Goal: Information Seeking & Learning: Learn about a topic

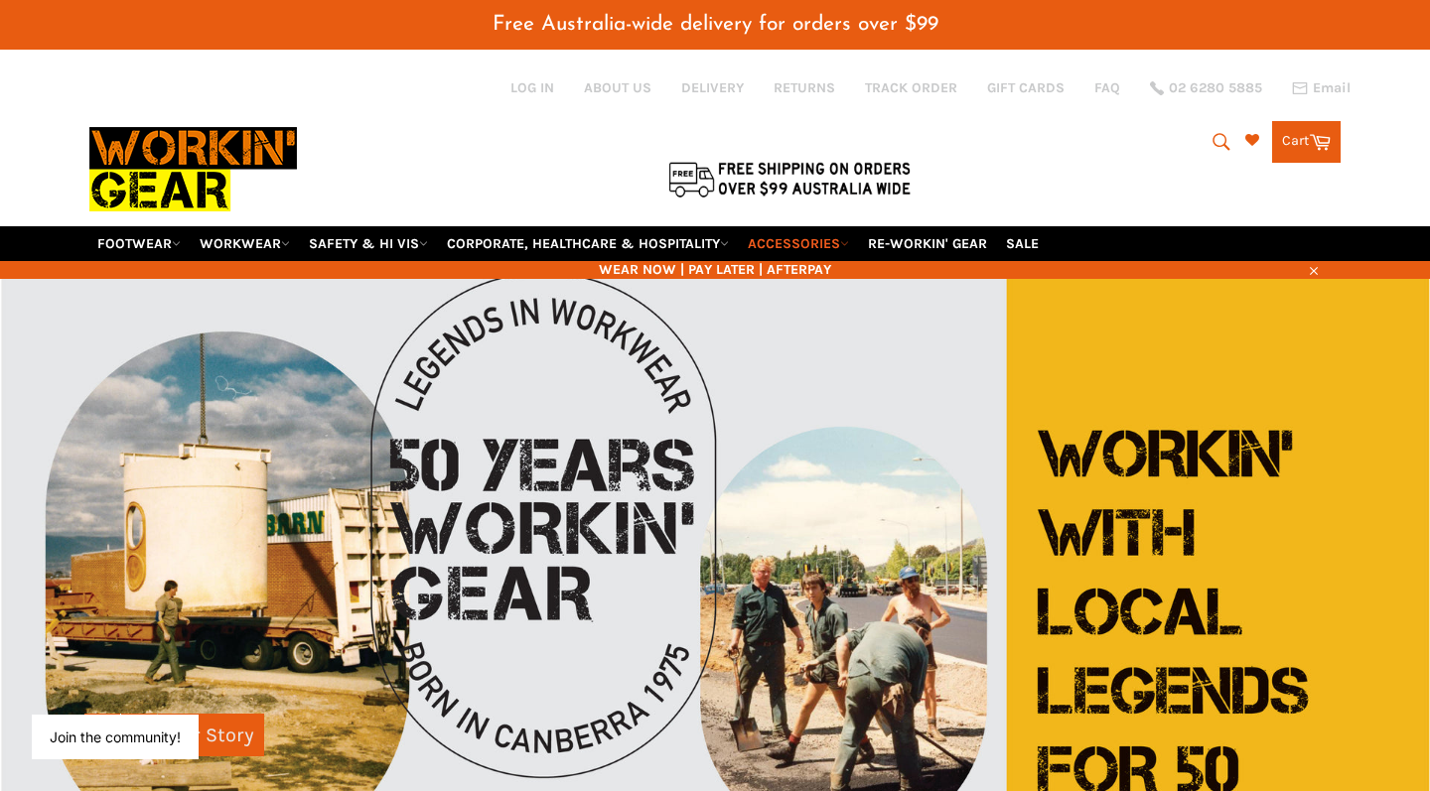
click at [850, 226] on link "ACCESSORIES" at bounding box center [798, 243] width 117 height 35
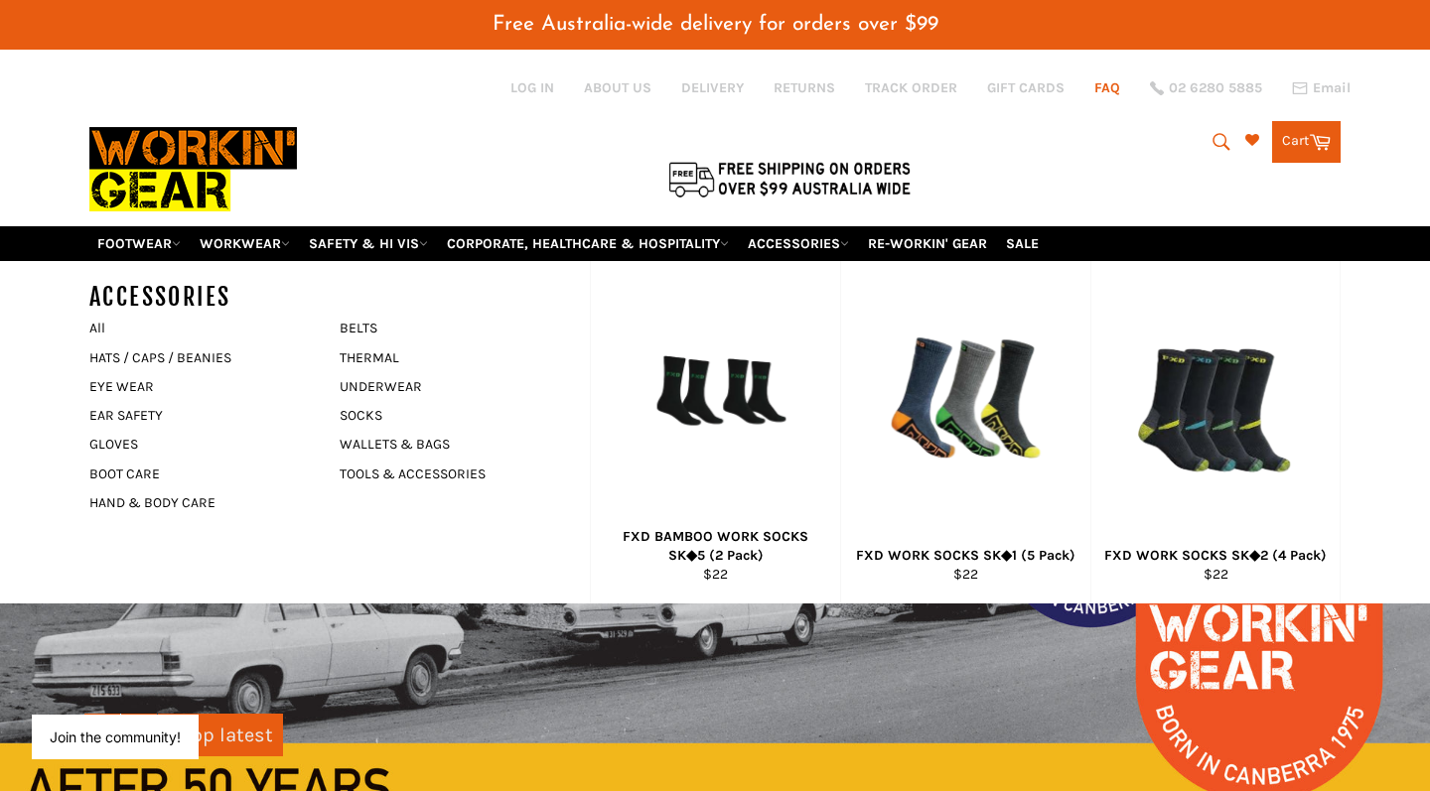
click at [1114, 85] on link "FAQ" at bounding box center [1107, 87] width 26 height 19
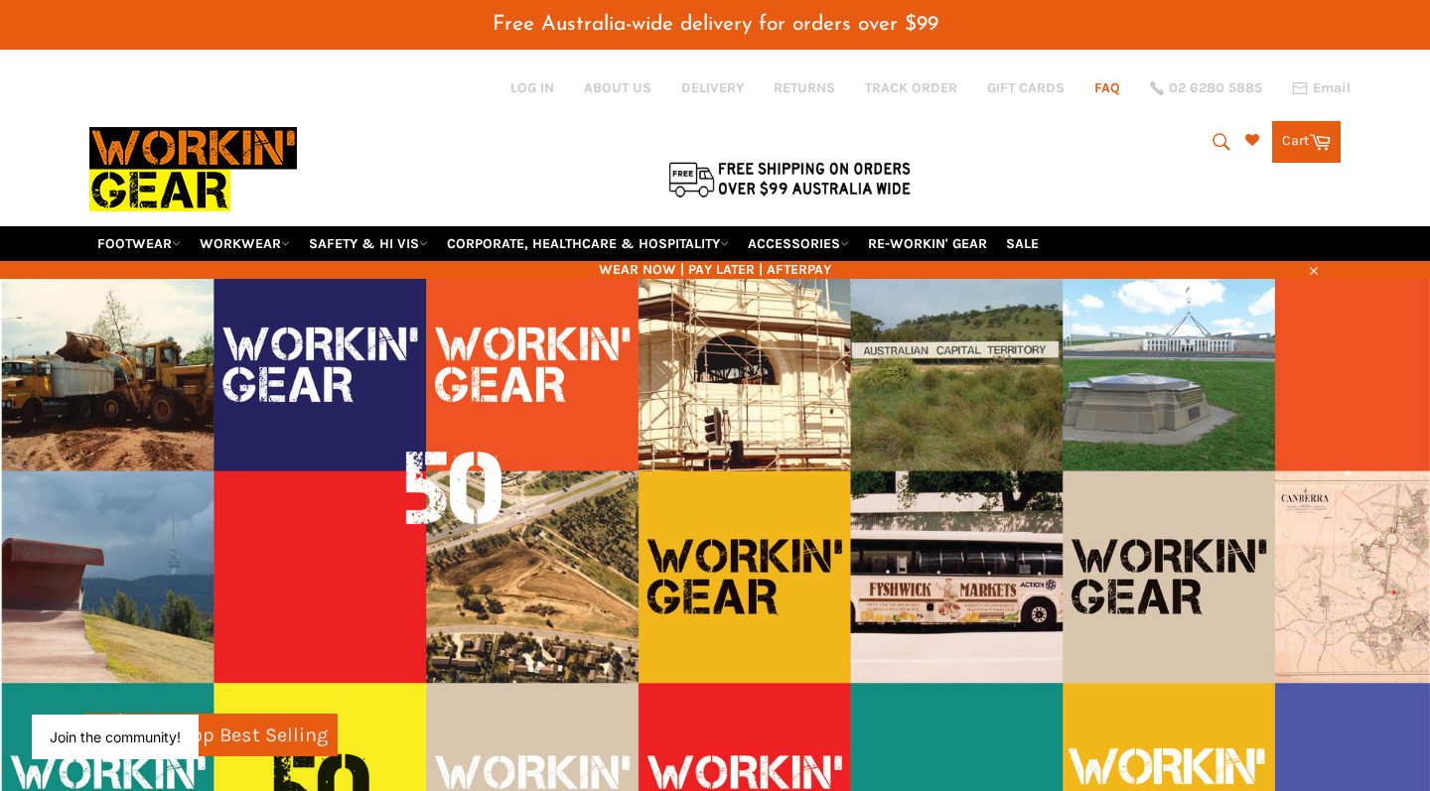
click at [1097, 90] on link "FAQ" at bounding box center [1107, 87] width 26 height 19
click at [593, 92] on link "ABOUT US" at bounding box center [618, 87] width 68 height 19
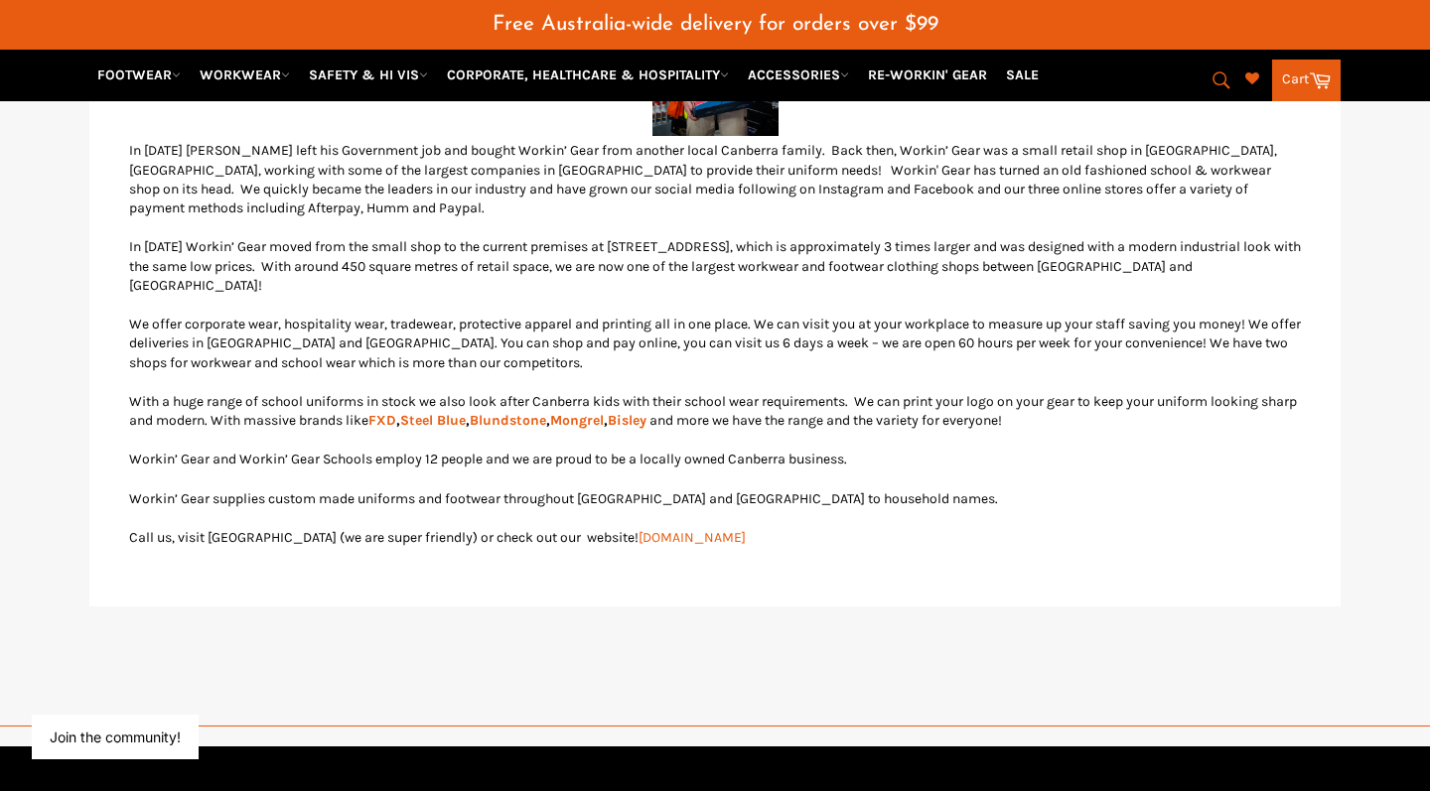
scroll to position [668, 0]
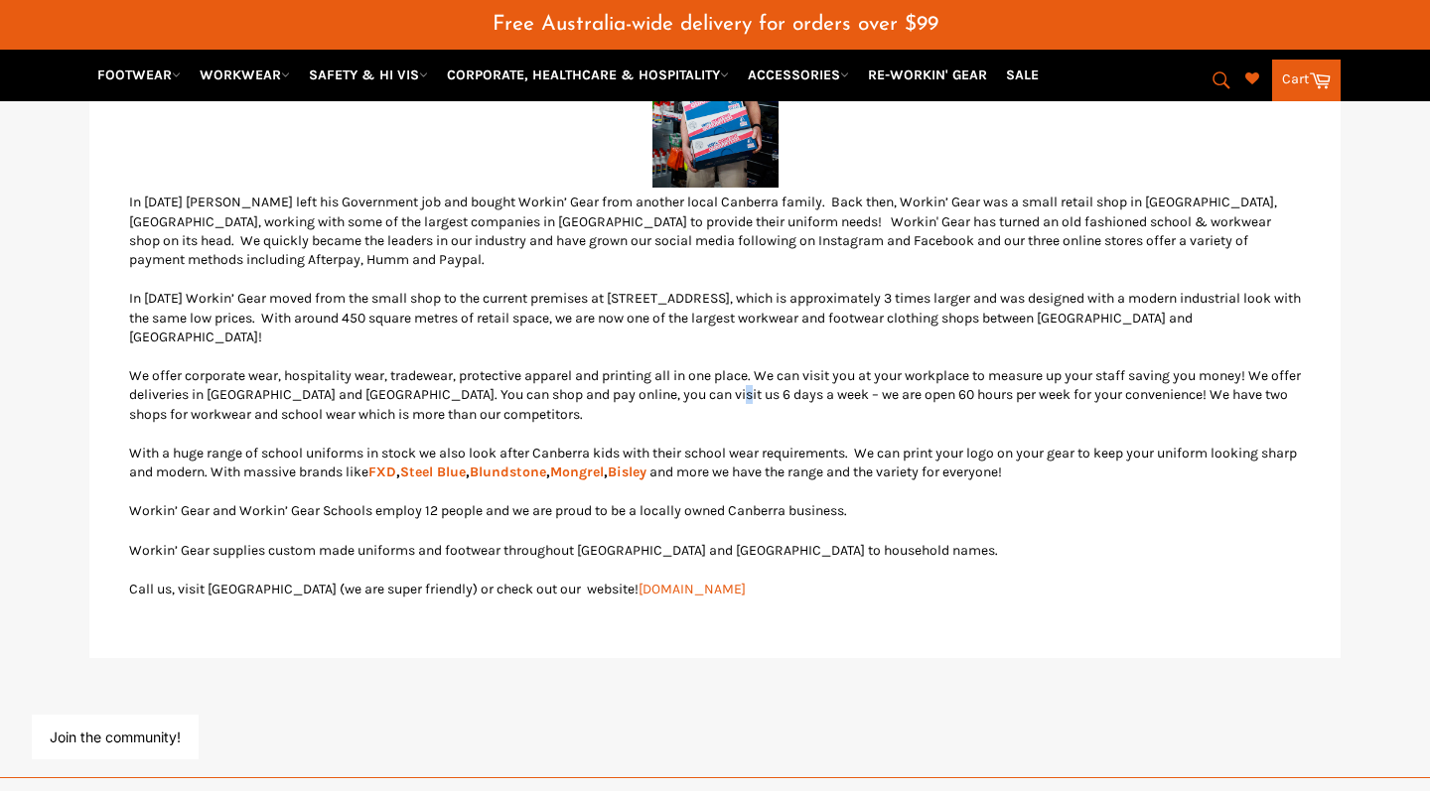
drag, startPoint x: 765, startPoint y: 354, endPoint x: 770, endPoint y: 371, distance: 17.6
click at [770, 371] on p "We offer corporate wear, hospitality wear, tradewear, protective apparel and pr…" at bounding box center [715, 395] width 1172 height 58
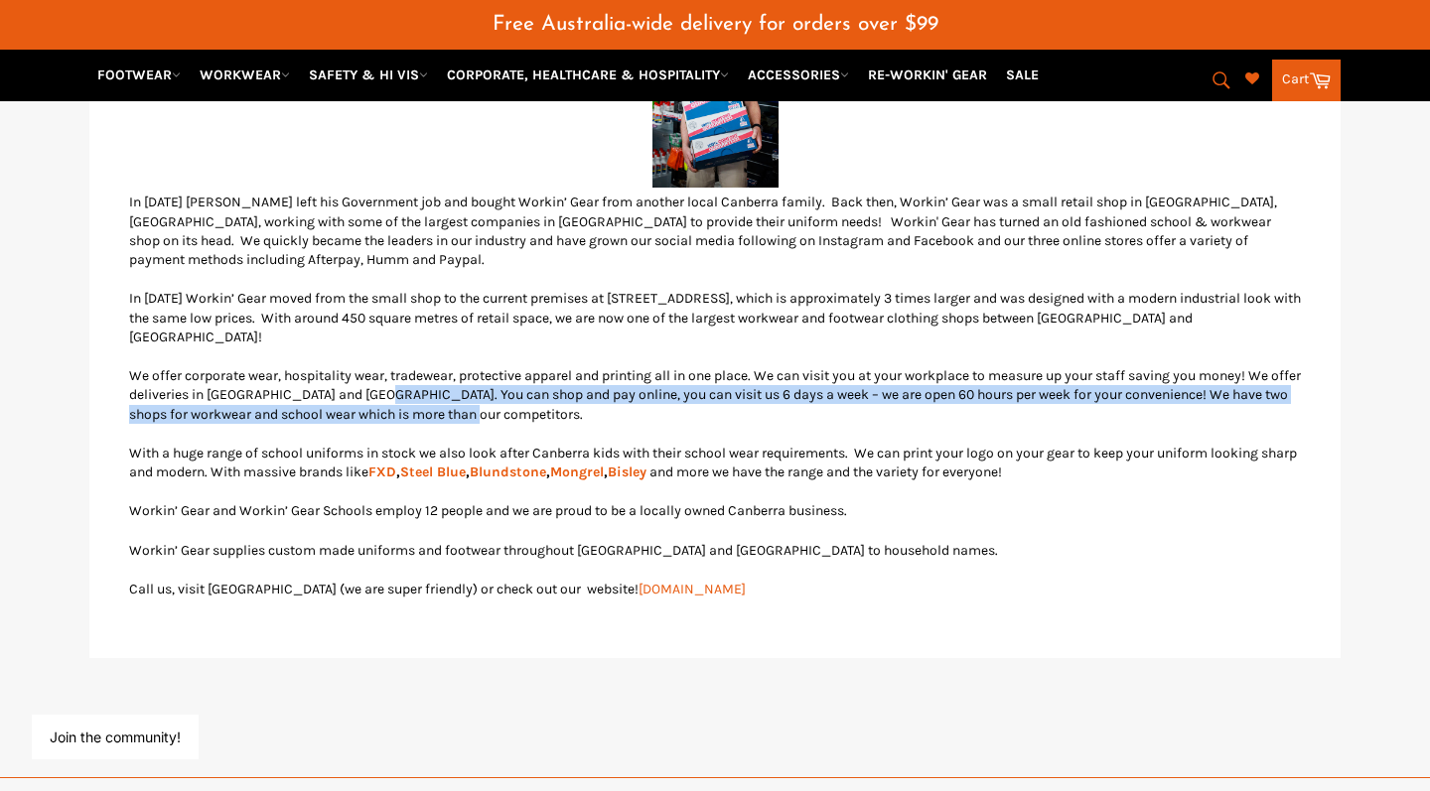
drag, startPoint x: 421, startPoint y: 371, endPoint x: 1011, endPoint y: 382, distance: 589.9
click at [1011, 382] on p "We offer corporate wear, hospitality wear, tradewear, protective apparel and pr…" at bounding box center [715, 395] width 1172 height 58
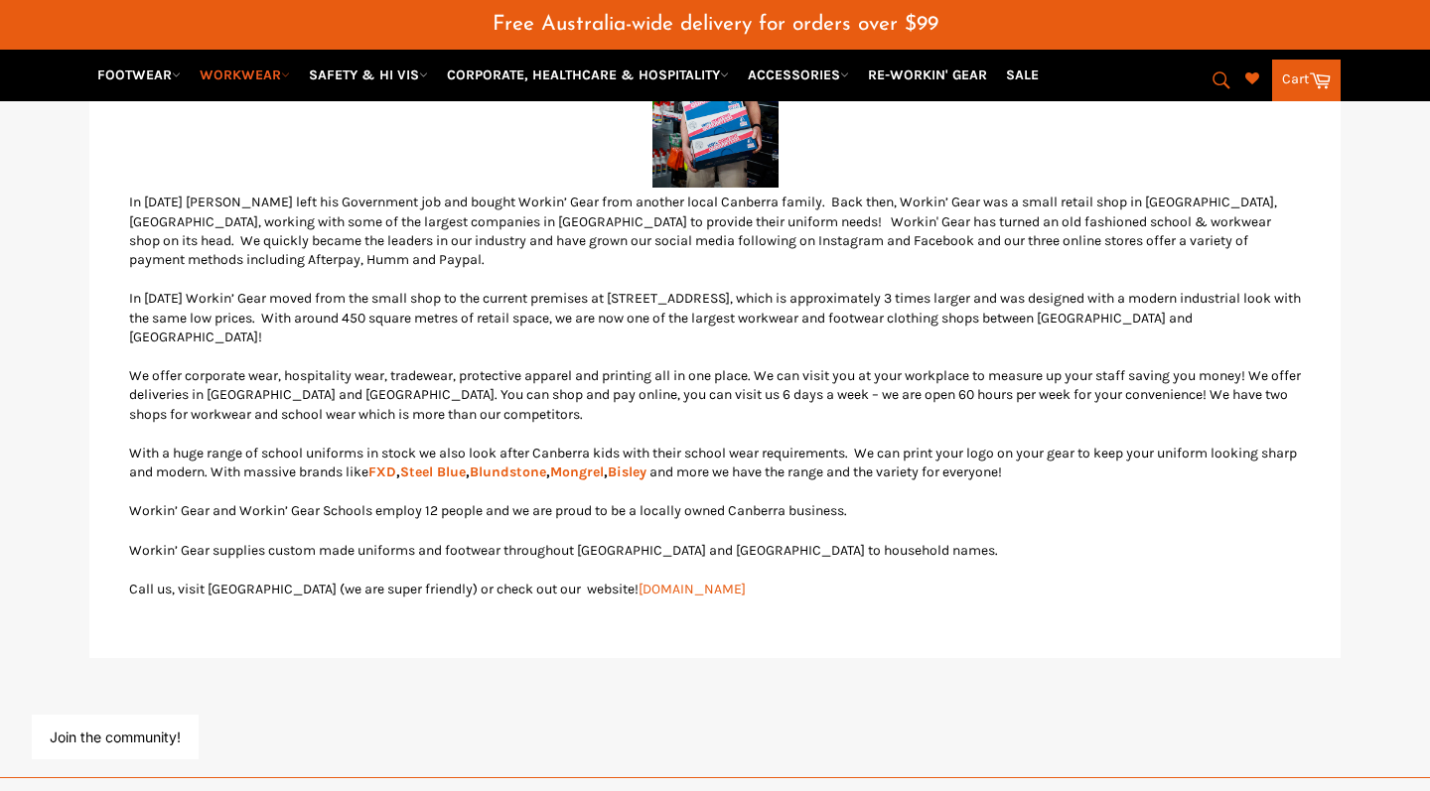
click at [266, 78] on link "WORKWEAR" at bounding box center [245, 75] width 106 height 35
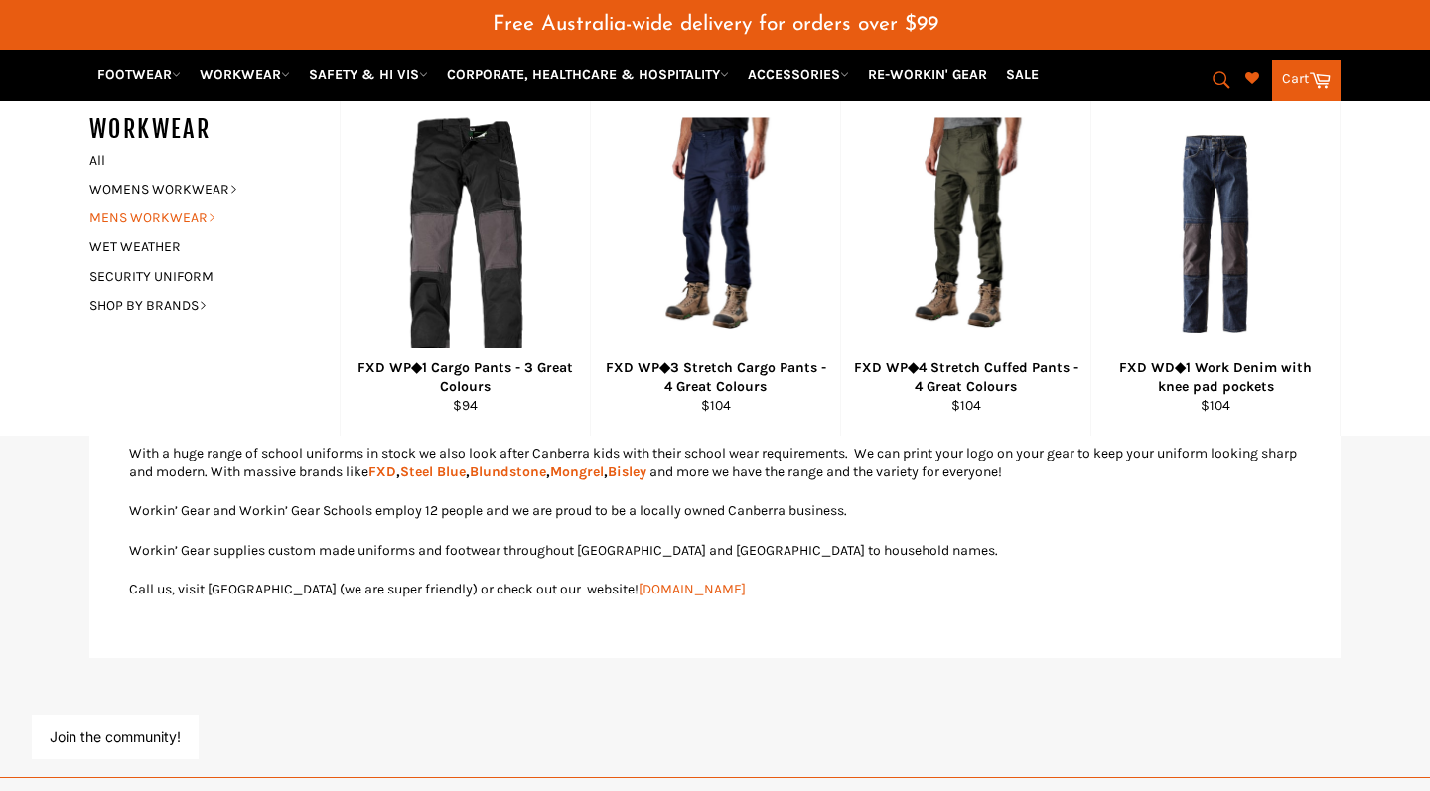
click at [183, 212] on link "MENS WORKWEAR" at bounding box center [199, 218] width 240 height 29
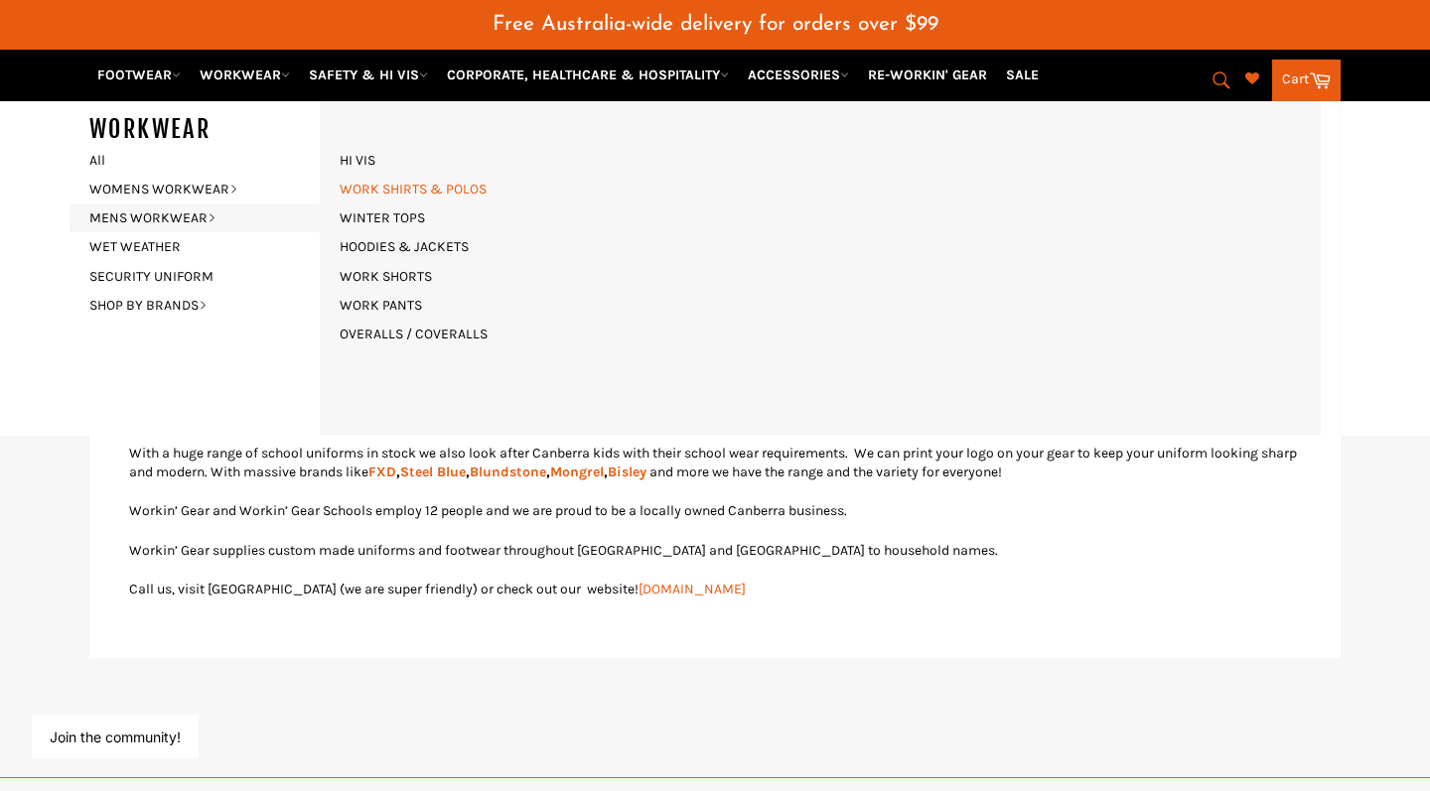
click at [431, 192] on link "WORK SHIRTS & POLOS" at bounding box center [413, 189] width 167 height 29
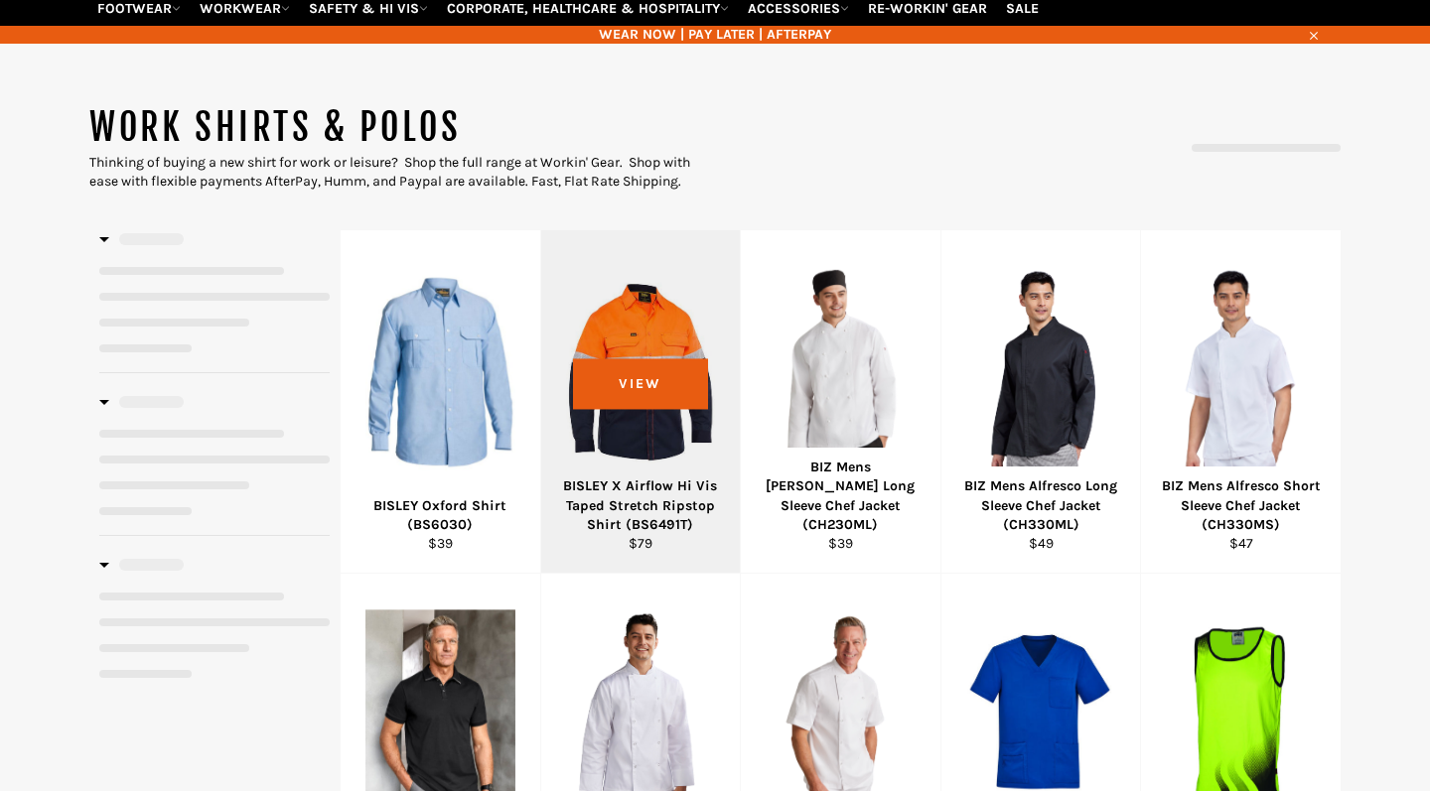
select select "**********"
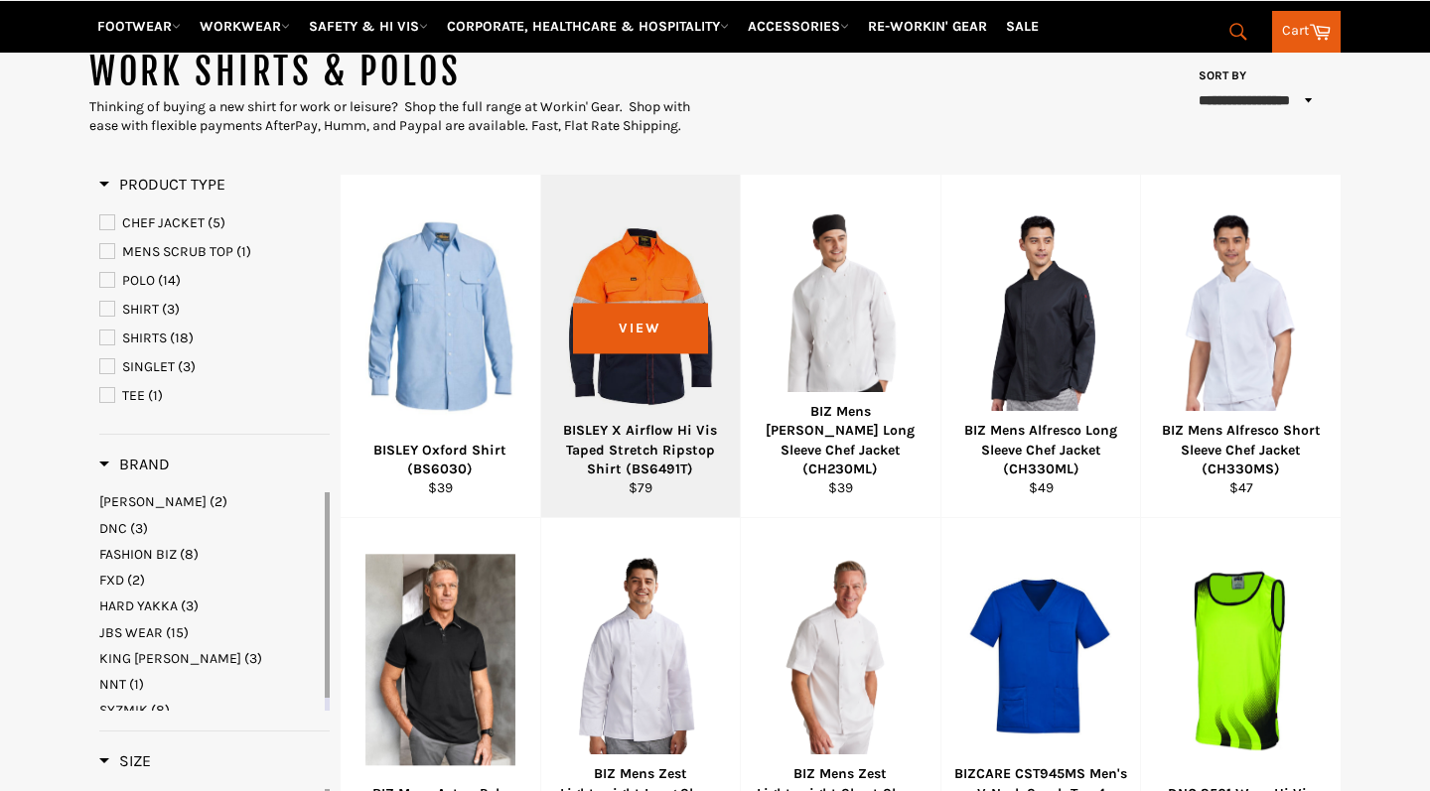
scroll to position [246, 0]
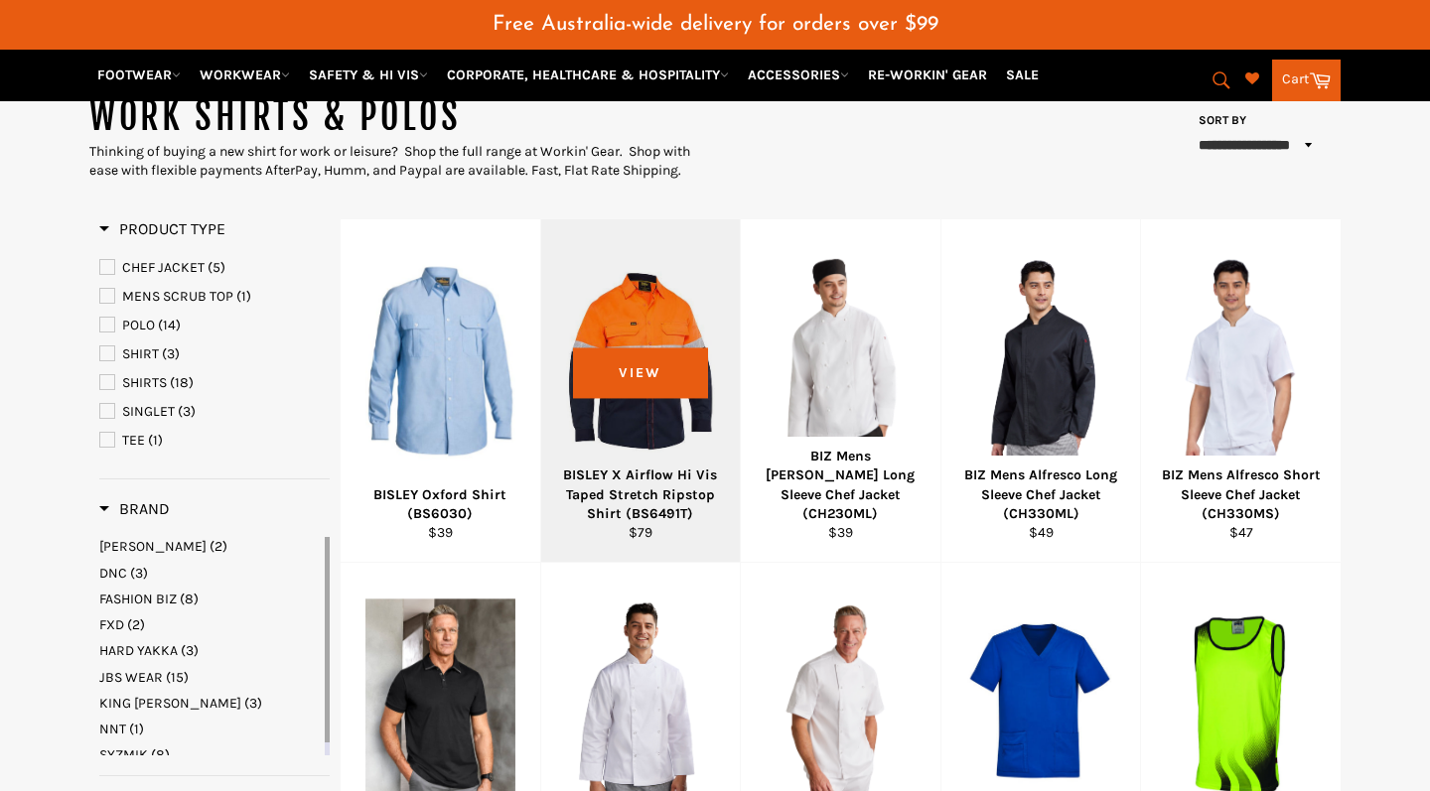
click at [651, 466] on div "BISLEY X Airflow Hi Vis Taped Stretch Ripstop Shirt (BS6491T)" at bounding box center [640, 495] width 175 height 58
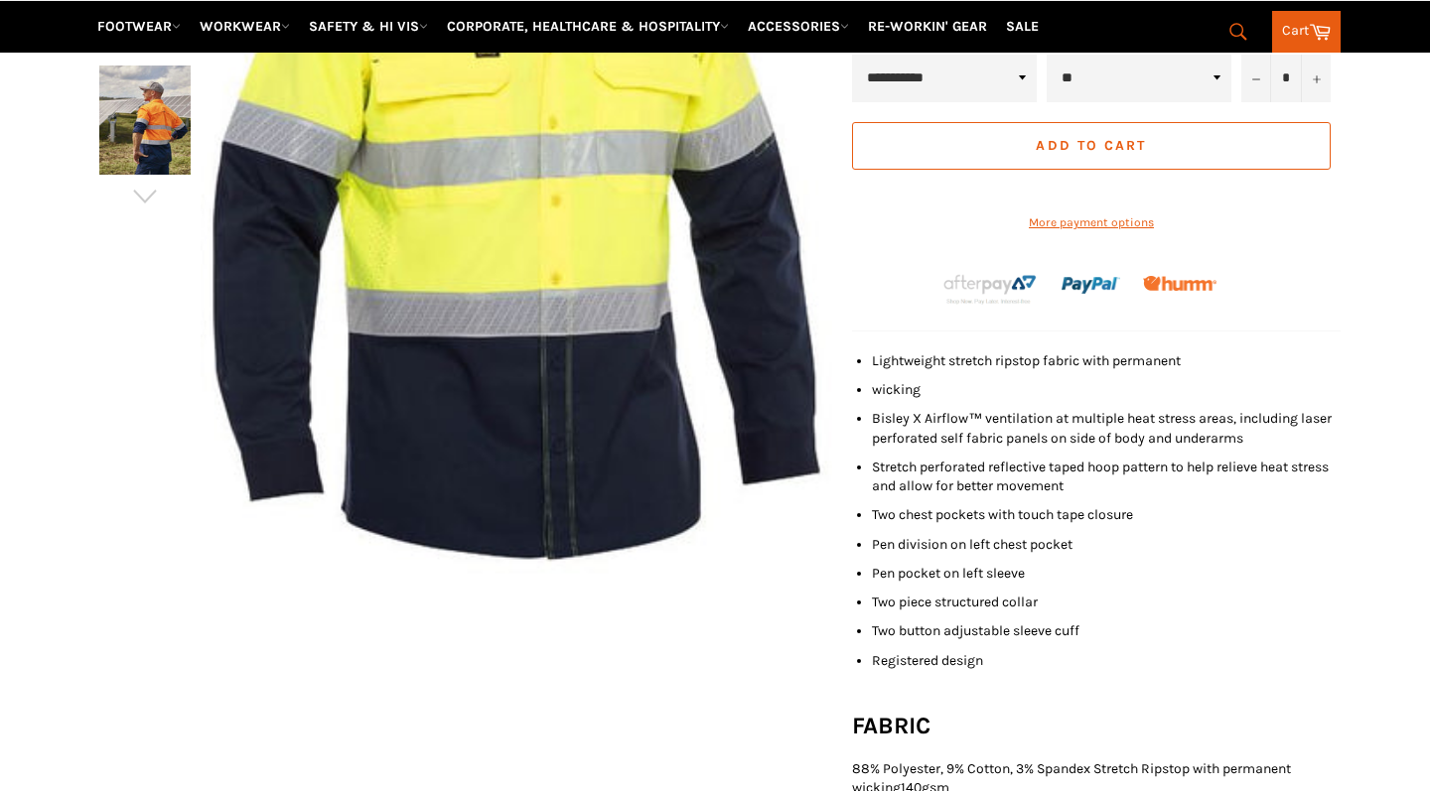
scroll to position [1118, 0]
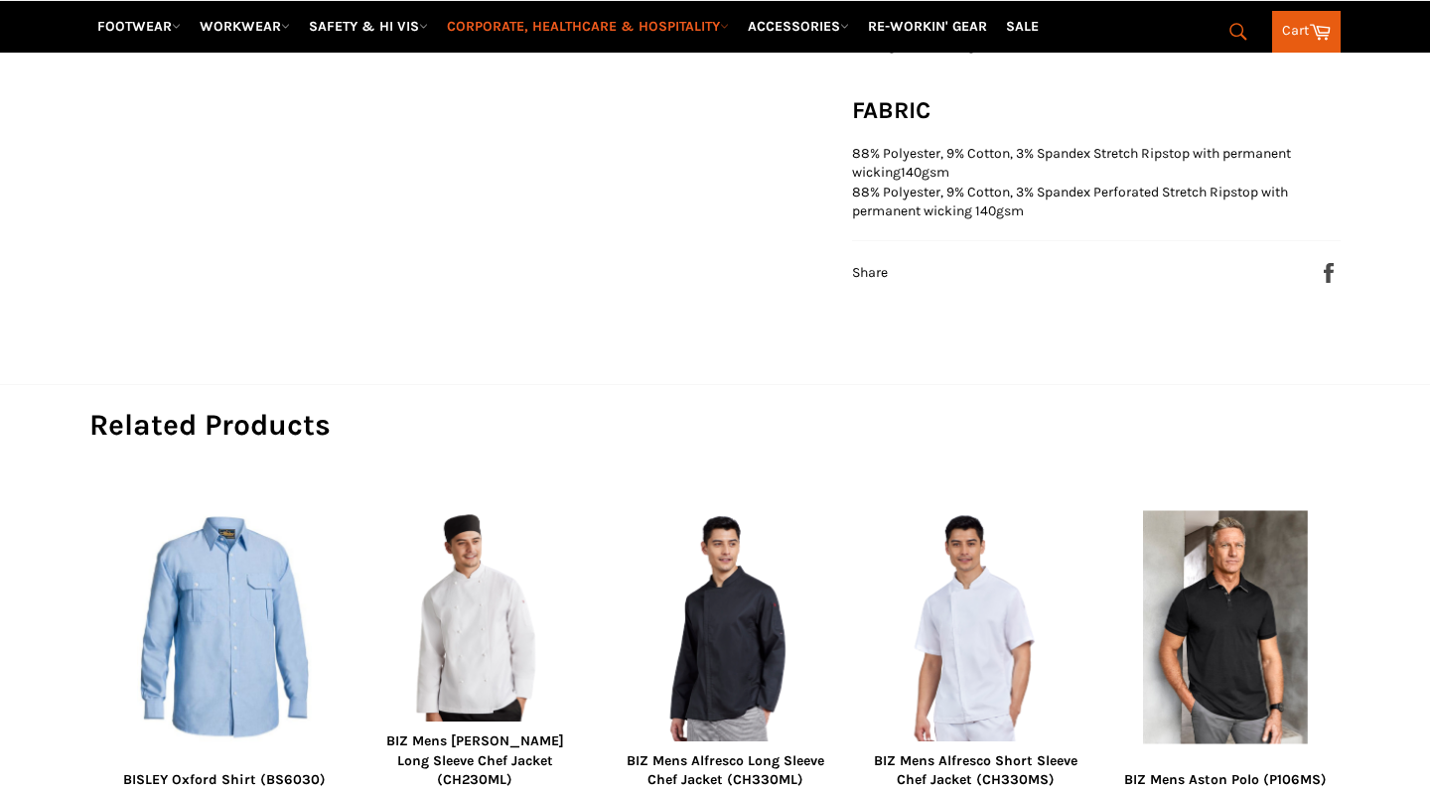
click at [565, 40] on link "CORPORATE, HEALTHCARE & HOSPITALITY" at bounding box center [588, 26] width 298 height 35
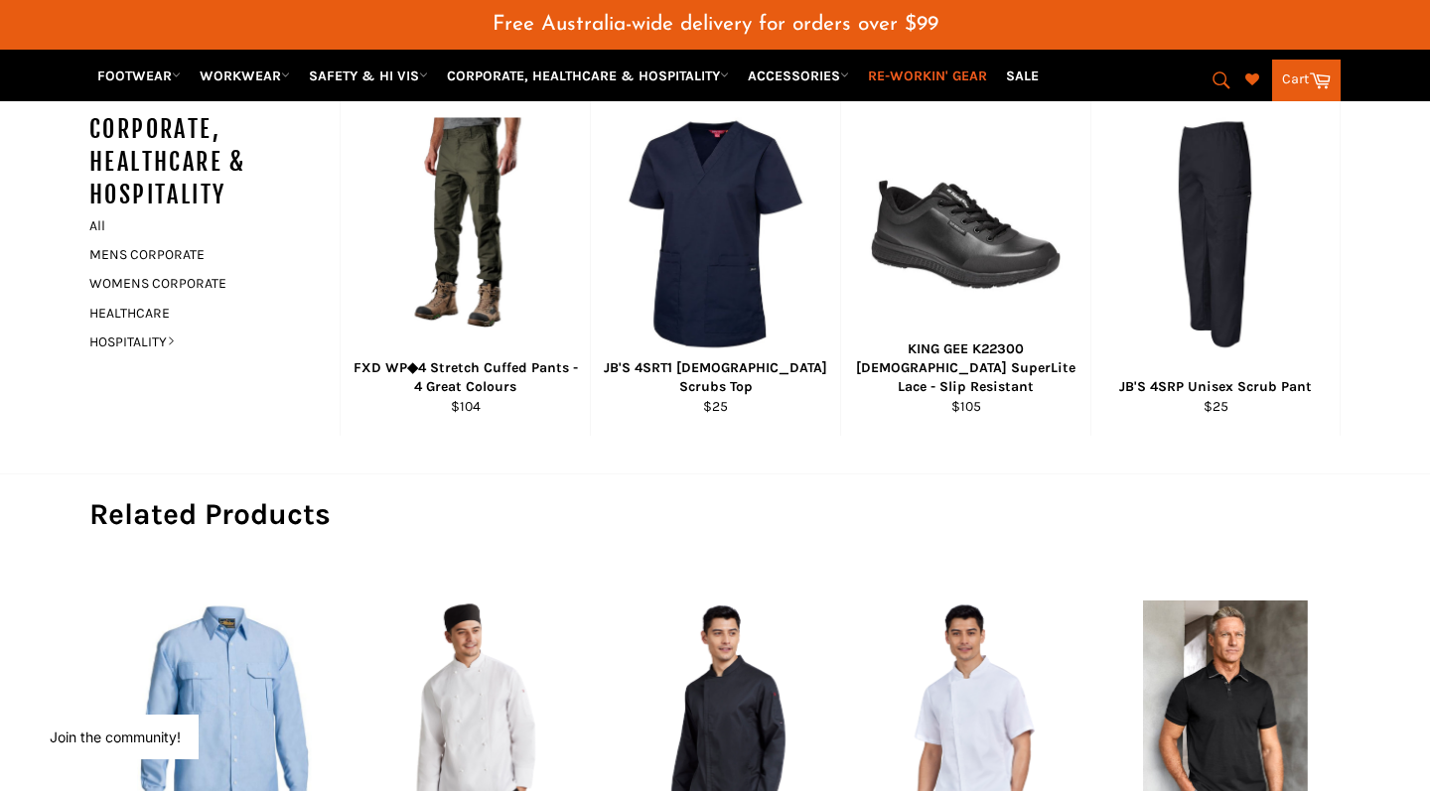
click at [972, 75] on link "RE-WORKIN' GEAR" at bounding box center [927, 75] width 135 height 35
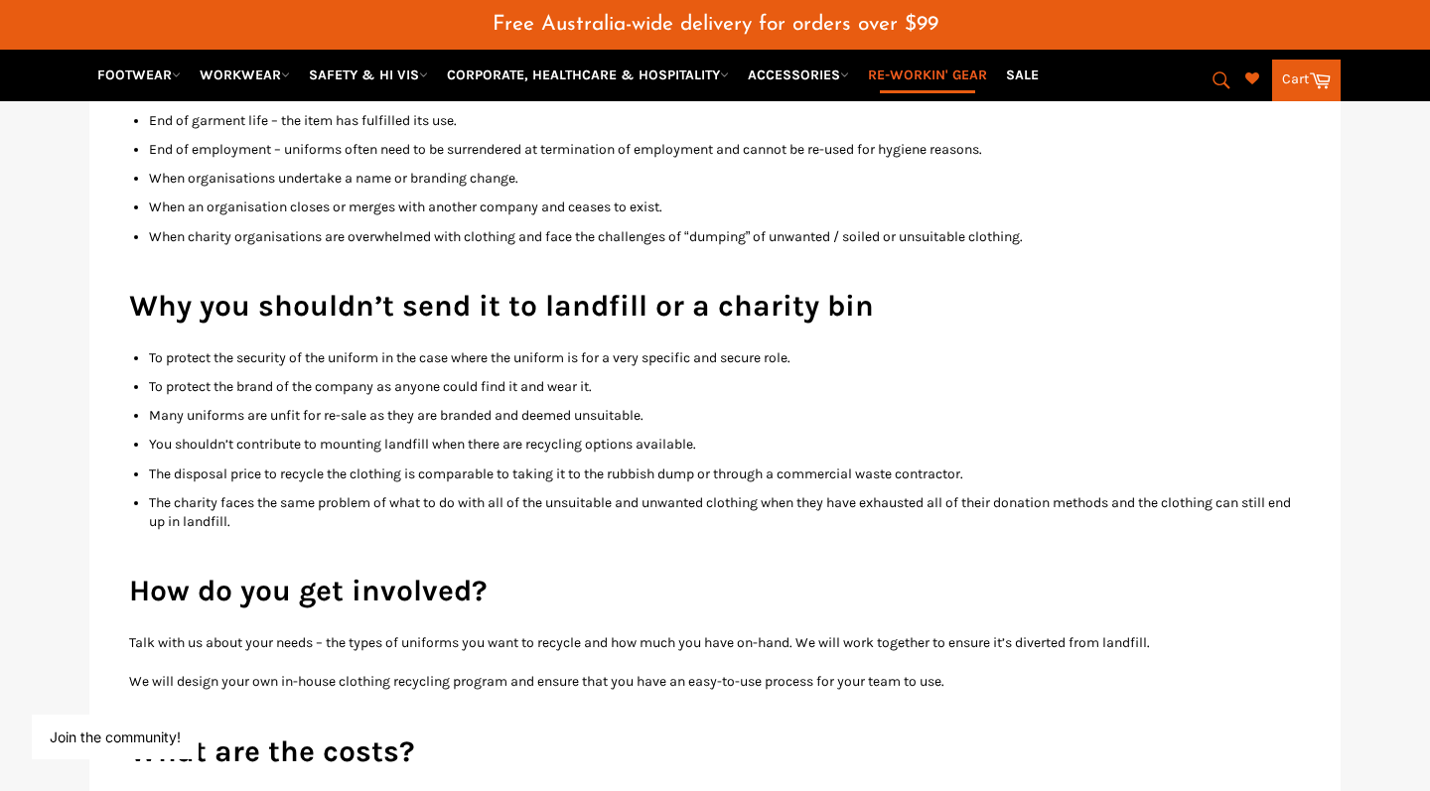
scroll to position [2096, 0]
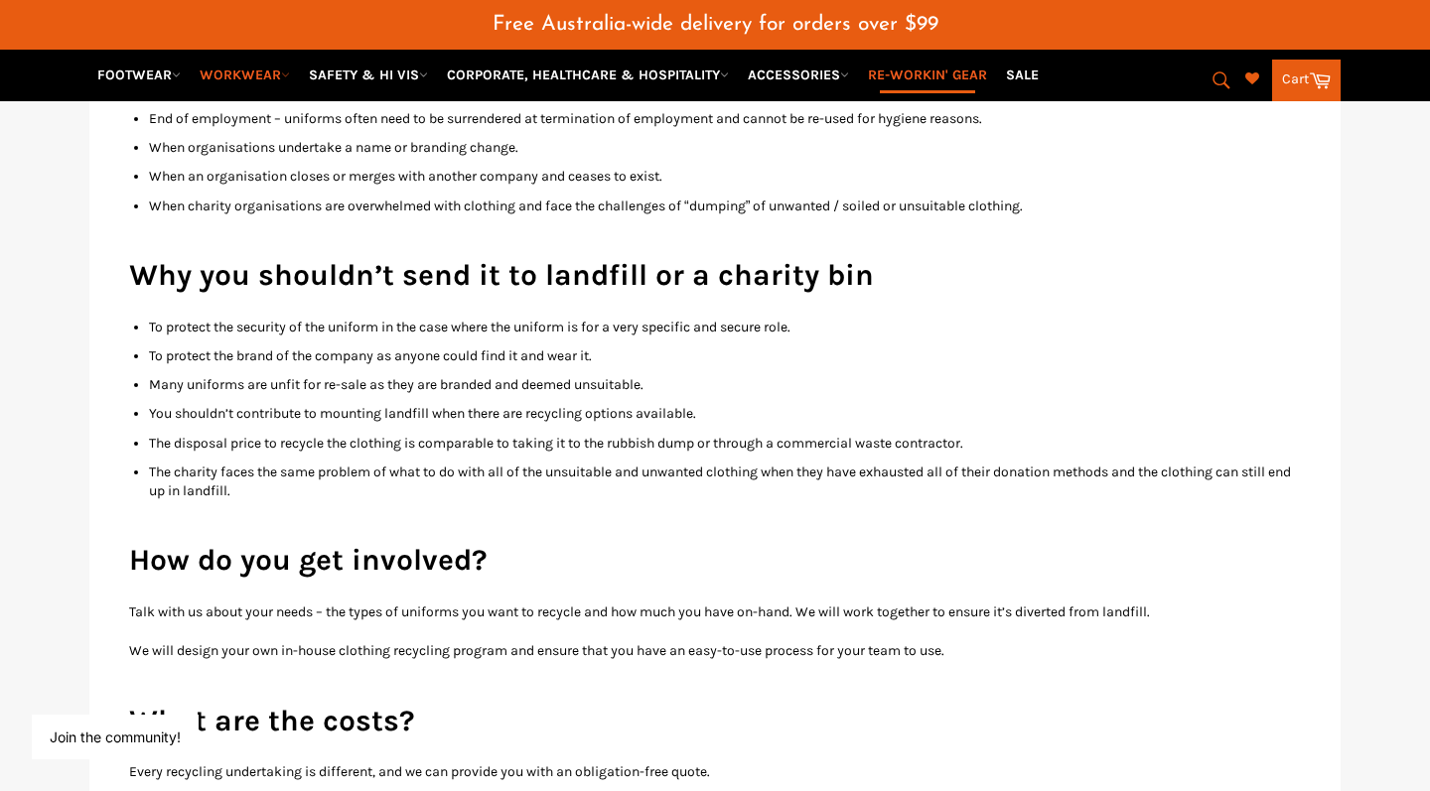
click at [281, 69] on link "WORKWEAR" at bounding box center [245, 75] width 106 height 35
